Goal: Task Accomplishment & Management: Complete application form

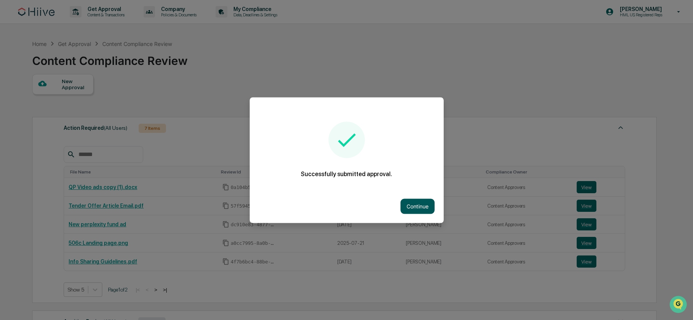
click at [412, 207] on button "Continue" at bounding box center [418, 205] width 34 height 15
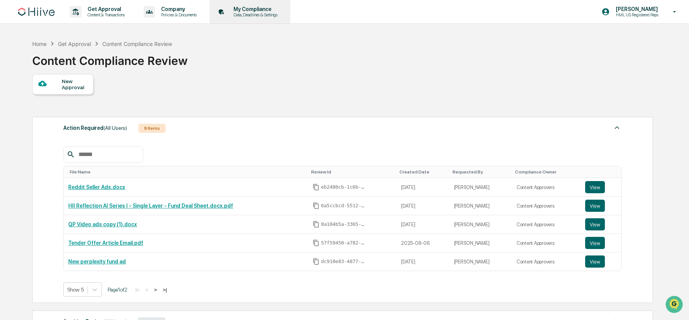
click at [264, 11] on p "My Compliance" at bounding box center [254, 9] width 54 height 6
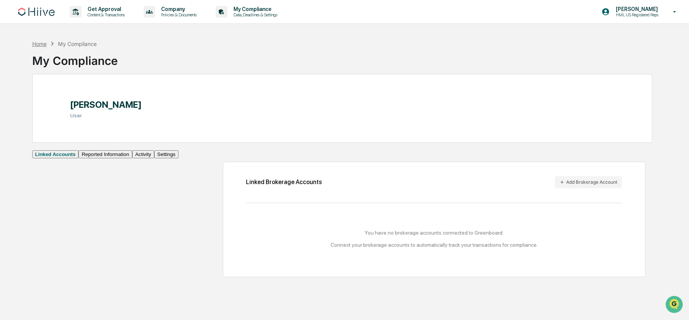
click at [39, 44] on div "Home" at bounding box center [39, 44] width 14 height 6
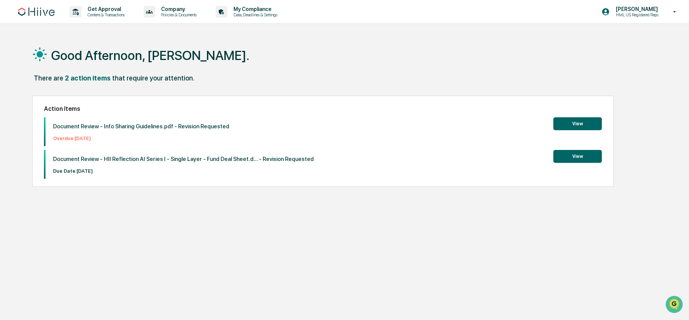
click at [590, 154] on button "View" at bounding box center [578, 156] width 49 height 13
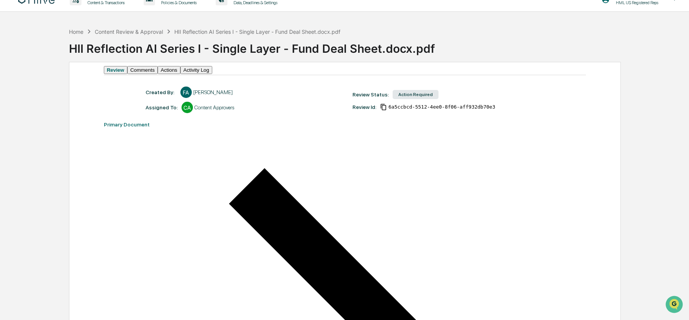
scroll to position [12, 0]
click at [414, 100] on div "Review Status: Action Required" at bounding box center [452, 94] width 207 height 11
click at [180, 74] on button "Actions" at bounding box center [169, 70] width 23 height 8
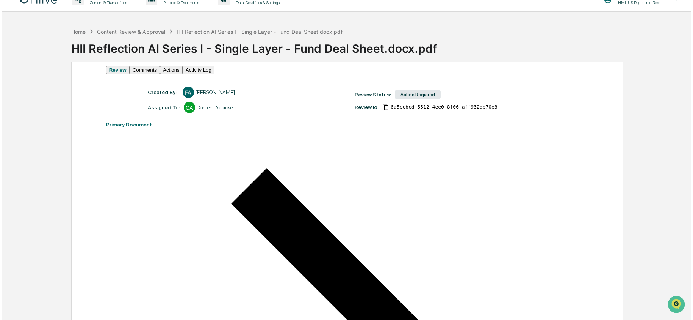
scroll to position [0, 0]
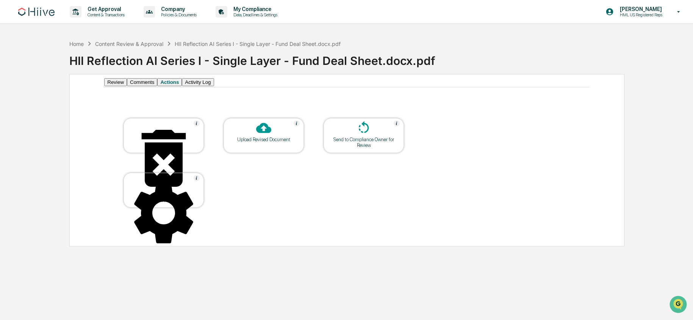
click at [264, 201] on table "Cancel Review Upload Revised Document Send to Compliance Owner for Review Confi…" at bounding box center [263, 163] width 319 height 128
click at [256, 135] on icon at bounding box center [263, 127] width 15 height 15
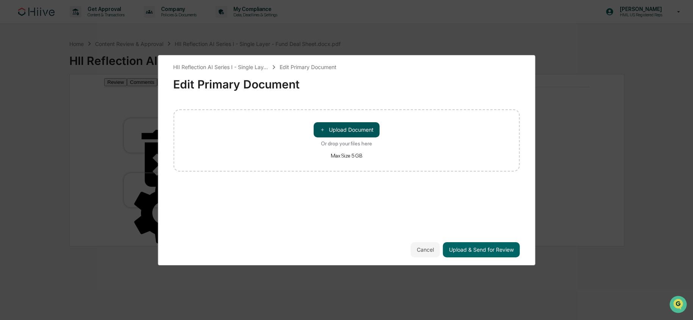
click at [336, 127] on button "＋ Upload Document" at bounding box center [347, 129] width 66 height 15
click at [426, 253] on button "Cancel" at bounding box center [425, 249] width 29 height 15
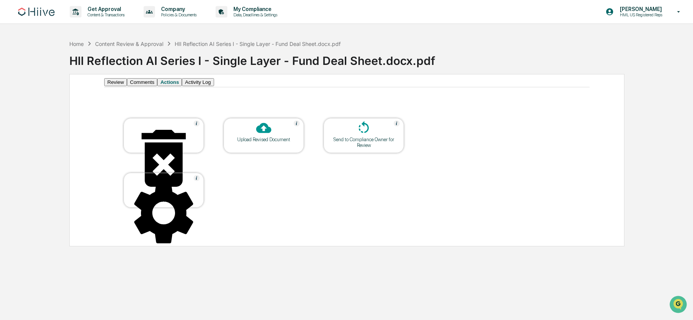
click at [270, 142] on div "Upload Revised Document" at bounding box center [264, 139] width 68 height 6
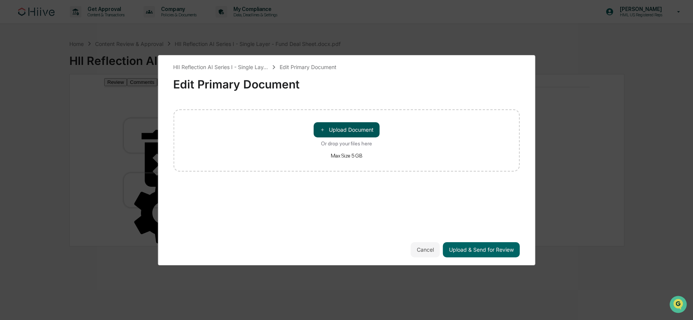
click at [354, 133] on button "＋ Upload Document" at bounding box center [347, 129] width 66 height 15
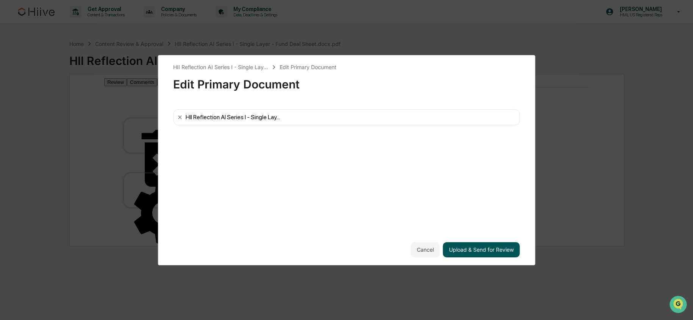
click at [479, 247] on button "Upload & Send for Review" at bounding box center [481, 249] width 77 height 15
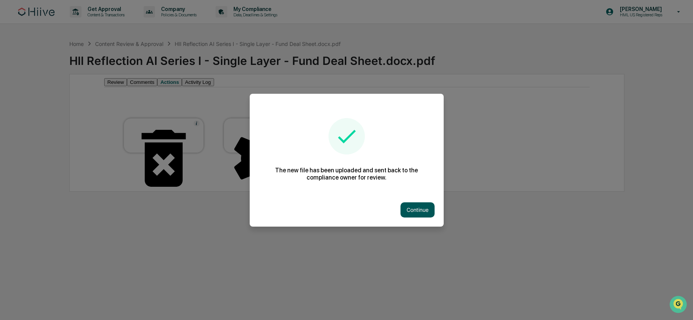
click at [430, 211] on button "Continue" at bounding box center [418, 209] width 34 height 15
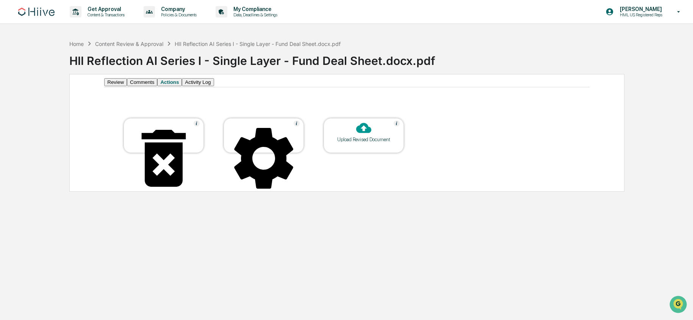
click at [214, 86] on button "Activity Log" at bounding box center [198, 82] width 32 height 8
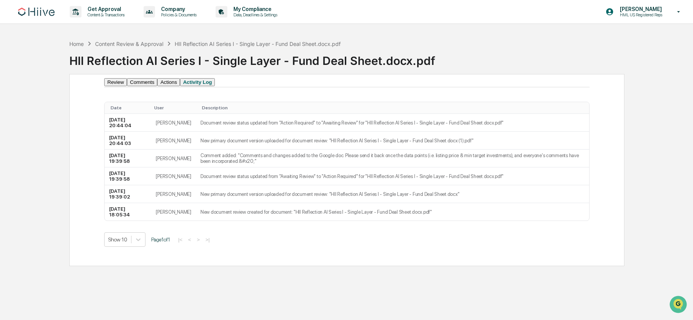
click at [122, 86] on button "Review" at bounding box center [115, 82] width 23 height 8
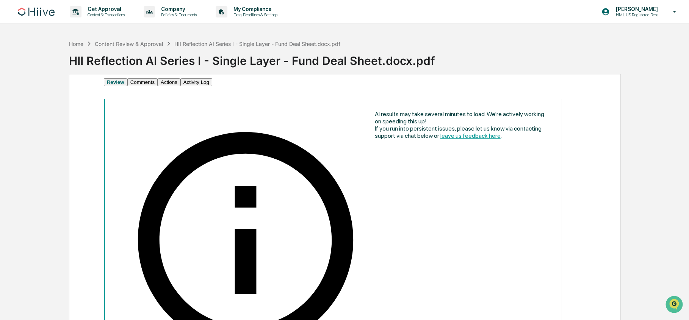
click at [151, 86] on button "Comments" at bounding box center [142, 82] width 30 height 8
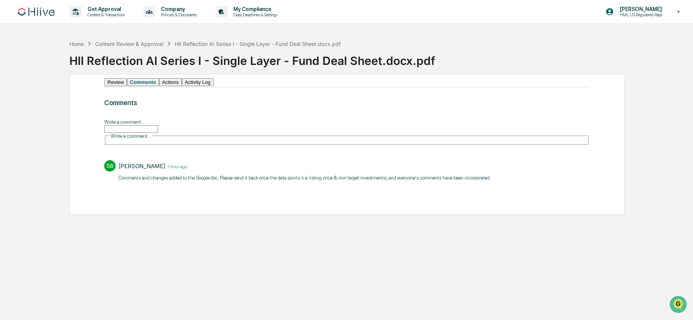
click at [158, 133] on input "Write a comment..." at bounding box center [131, 129] width 54 height 8
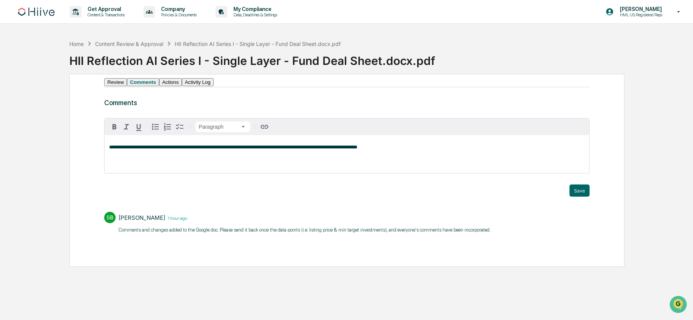
click at [358, 149] on span "**********" at bounding box center [233, 146] width 248 height 5
drag, startPoint x: 579, startPoint y: 201, endPoint x: 273, endPoint y: 172, distance: 307.4
click at [281, 177] on div "**********" at bounding box center [346, 157] width 485 height 78
click at [258, 149] on span "**********" at bounding box center [248, 146] width 279 height 5
click at [580, 196] on button "Save" at bounding box center [580, 190] width 20 height 12
